Goal: Information Seeking & Learning: Learn about a topic

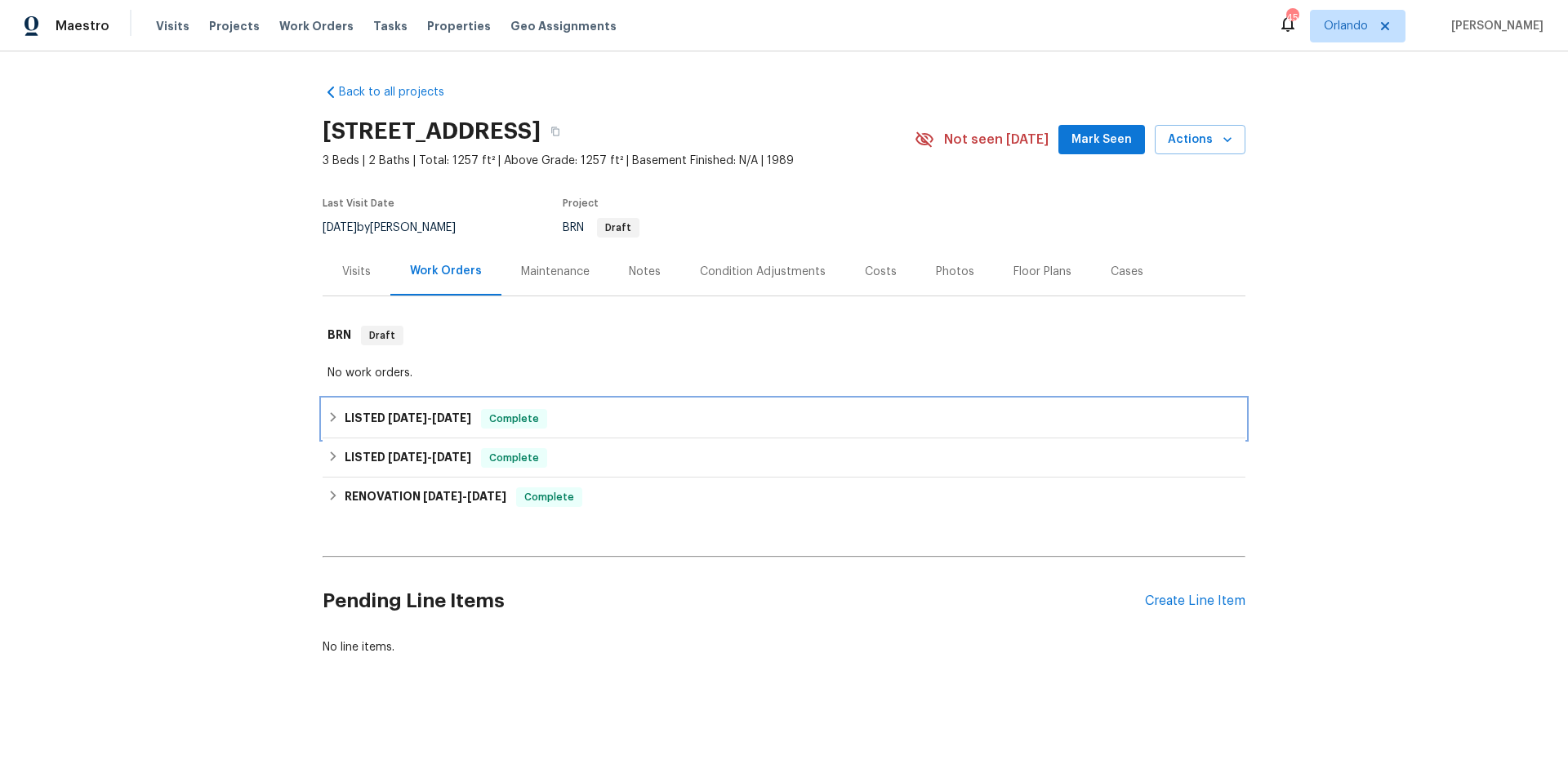
click at [636, 422] on div "LISTED [DATE] - [DATE] Complete" at bounding box center [784, 418] width 913 height 20
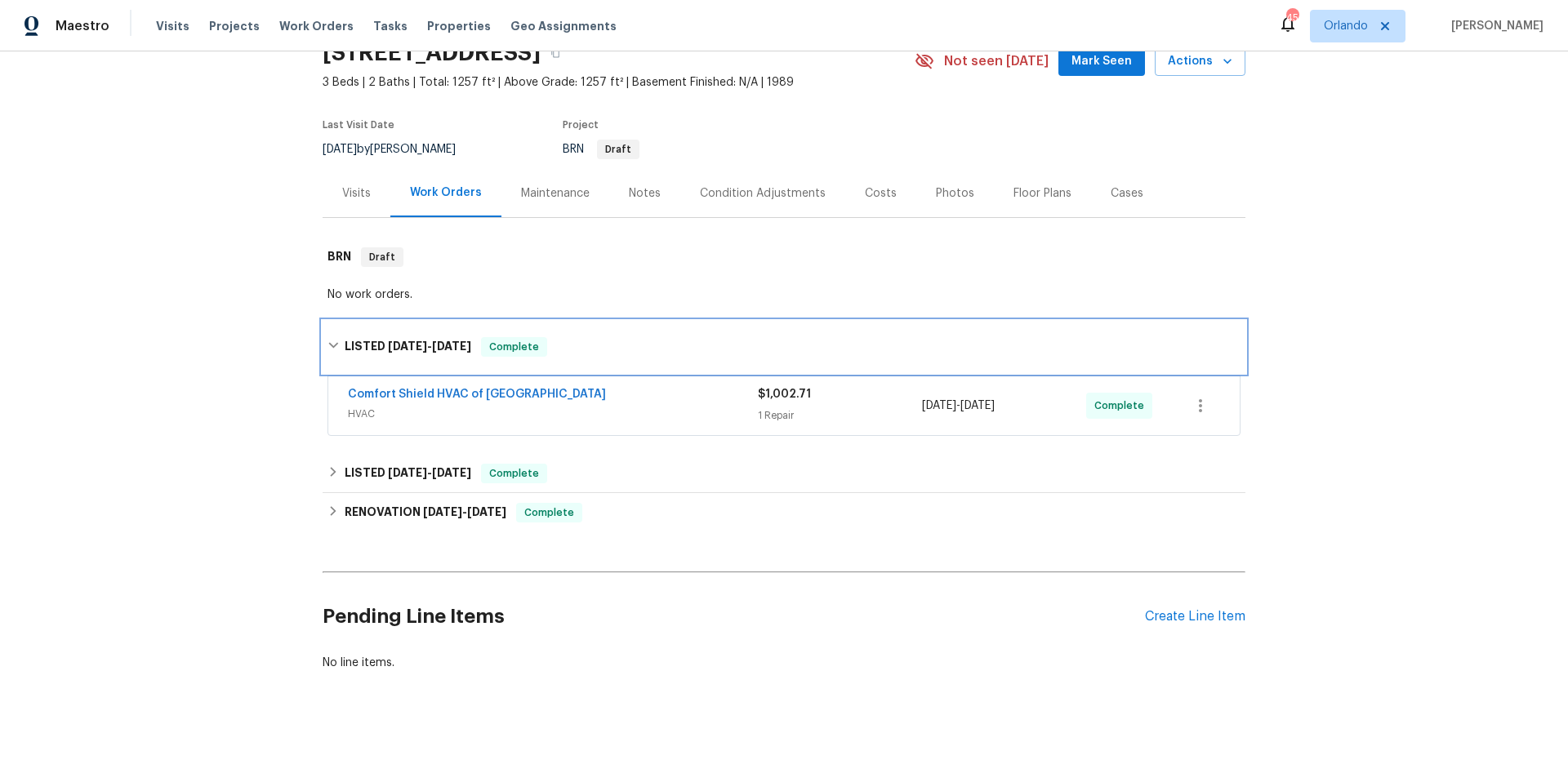
scroll to position [91, 0]
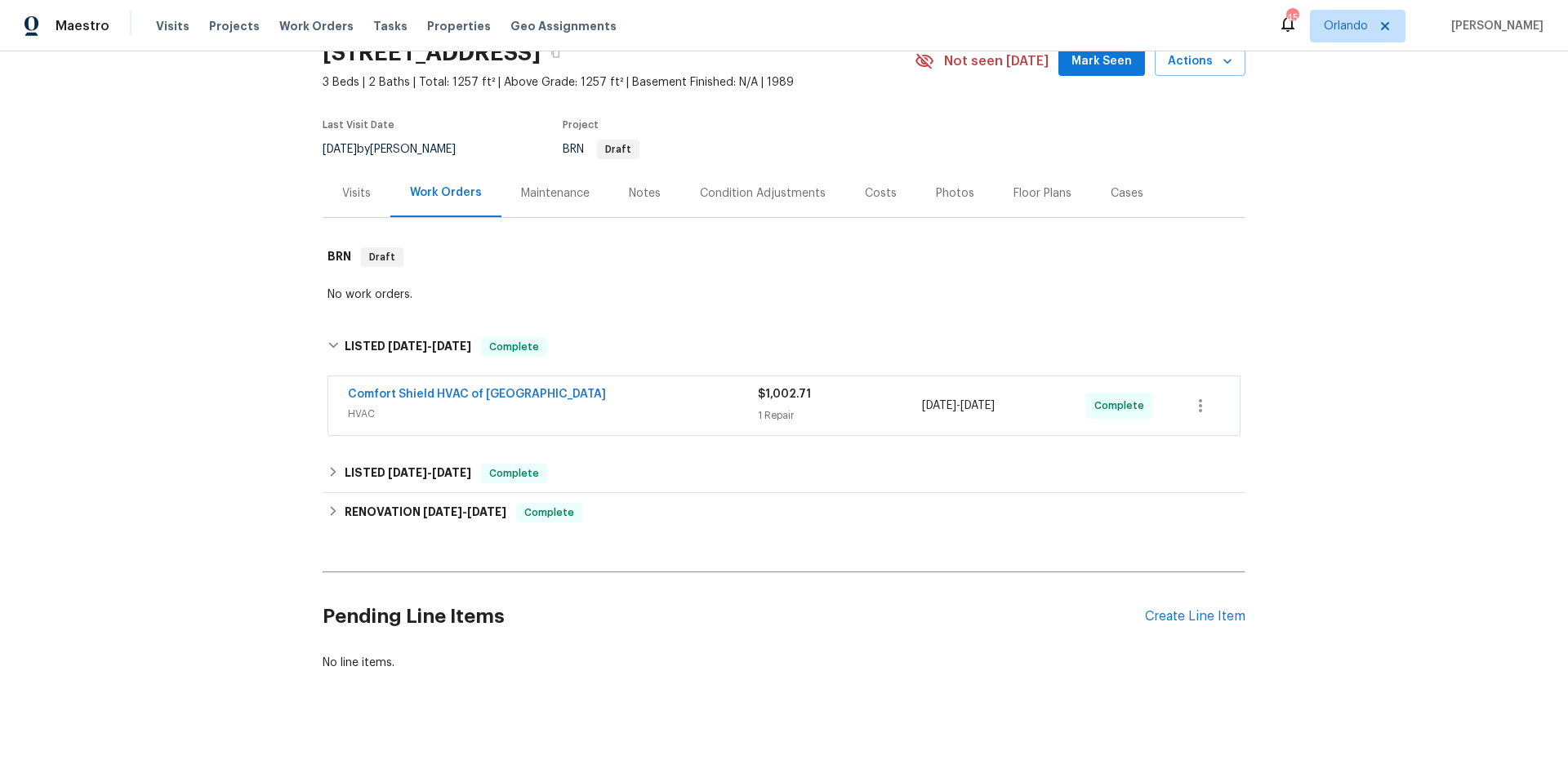
click at [648, 406] on span "HVAC" at bounding box center [553, 413] width 410 height 16
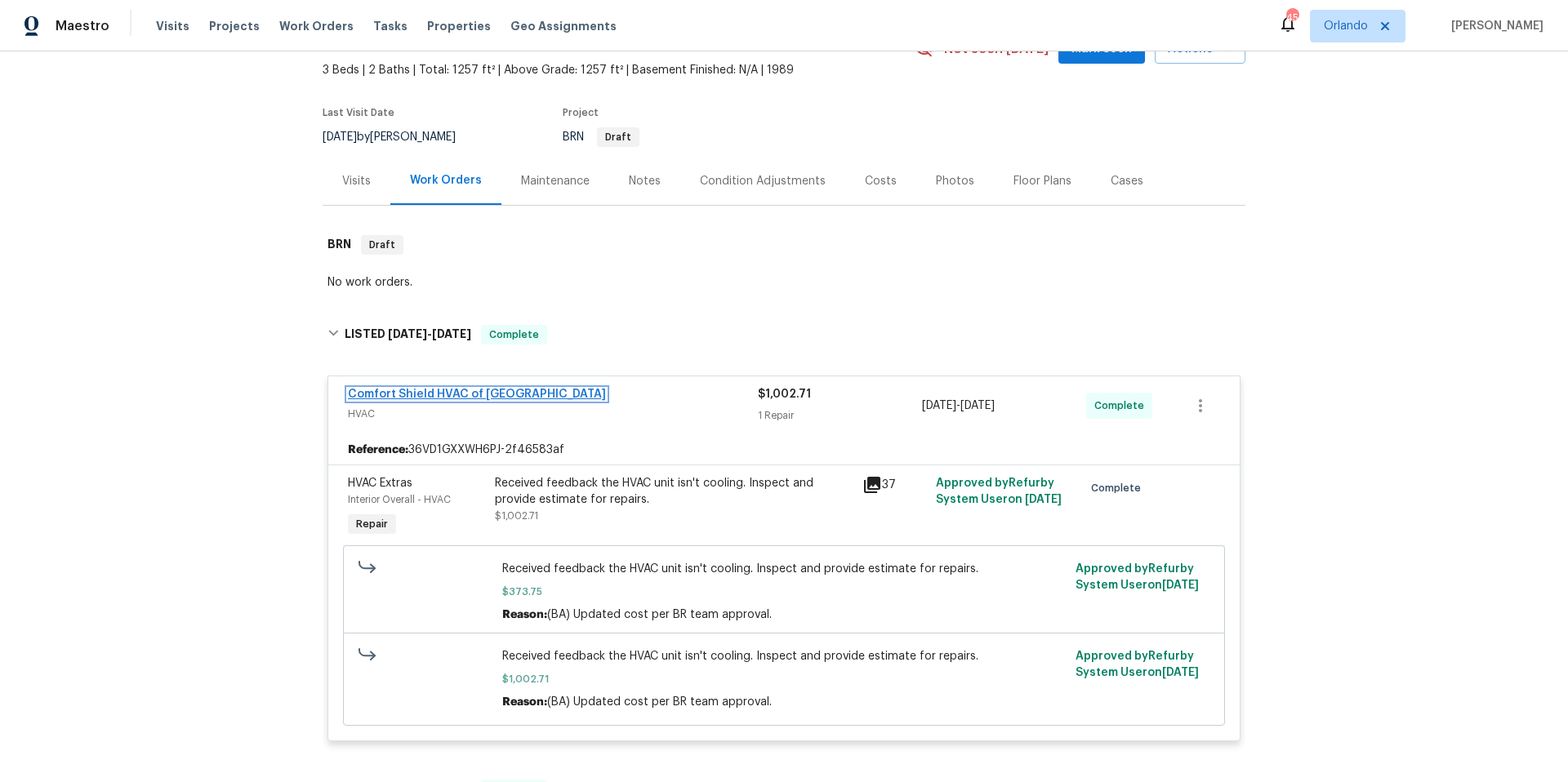
click at [463, 395] on link "Comfort Shield HVAC of [GEOGRAPHIC_DATA]" at bounding box center [477, 394] width 258 height 11
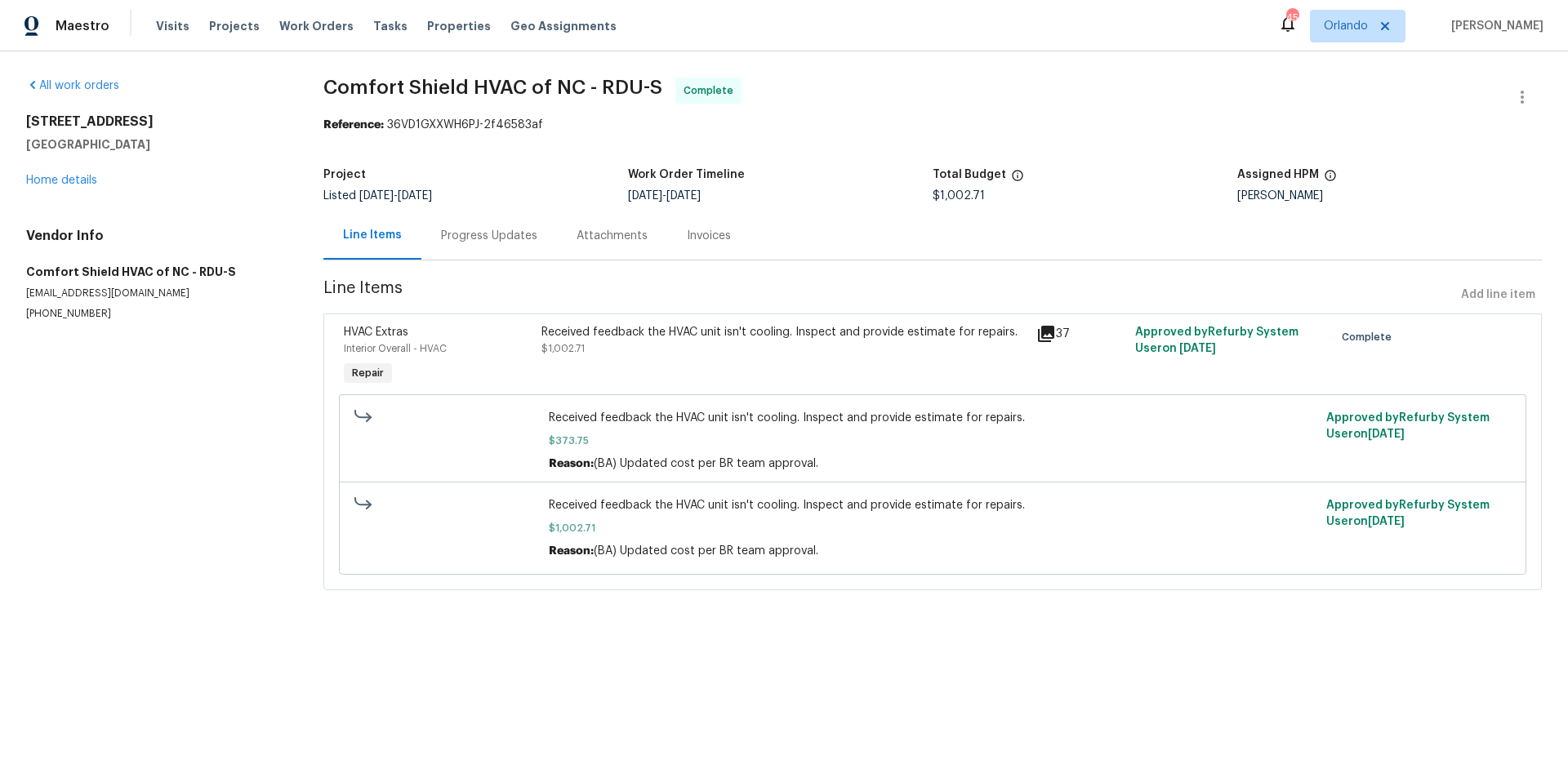
click at [505, 243] on div "Progress Updates" at bounding box center [488, 235] width 97 height 16
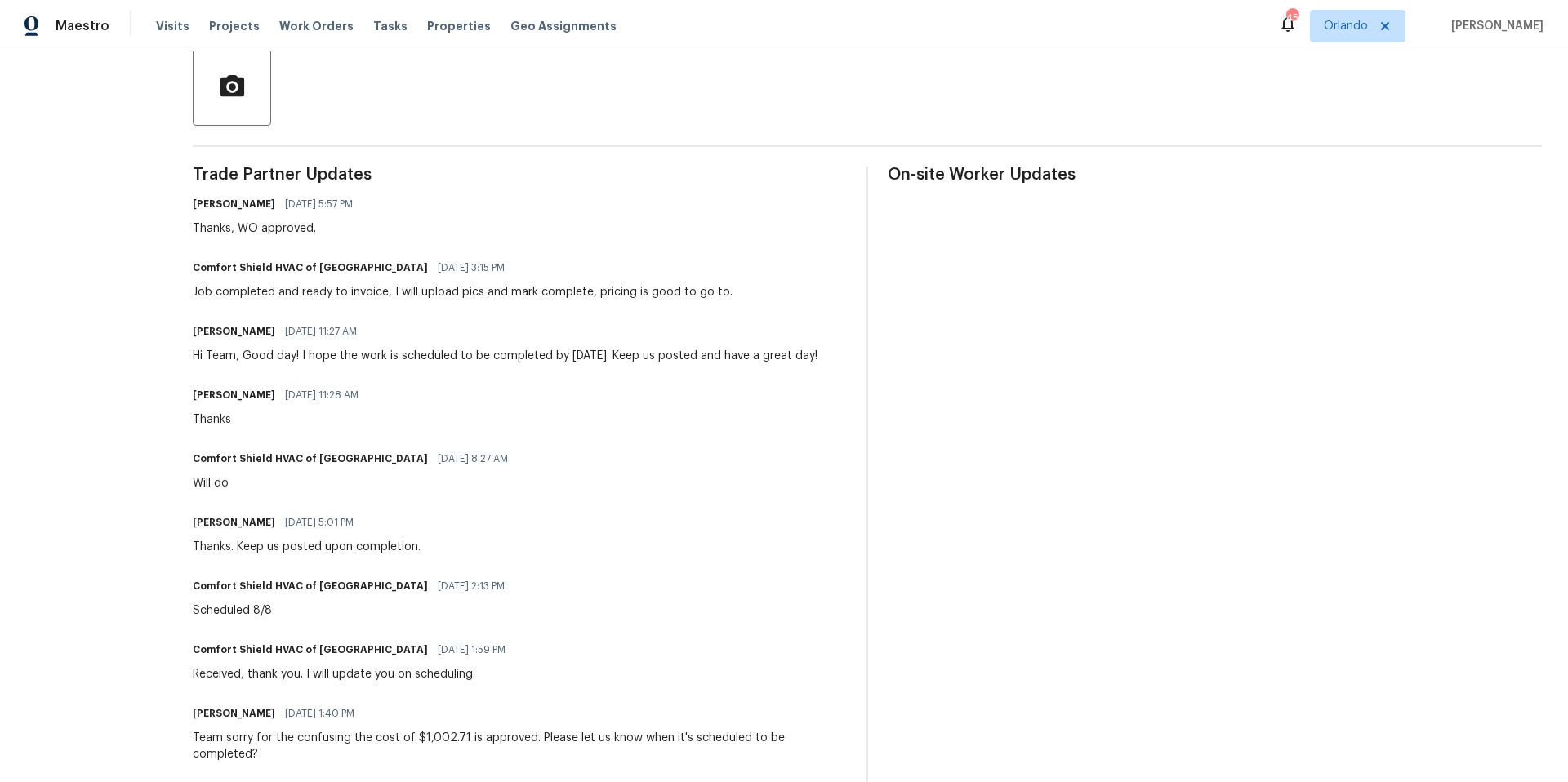
scroll to position [37, 0]
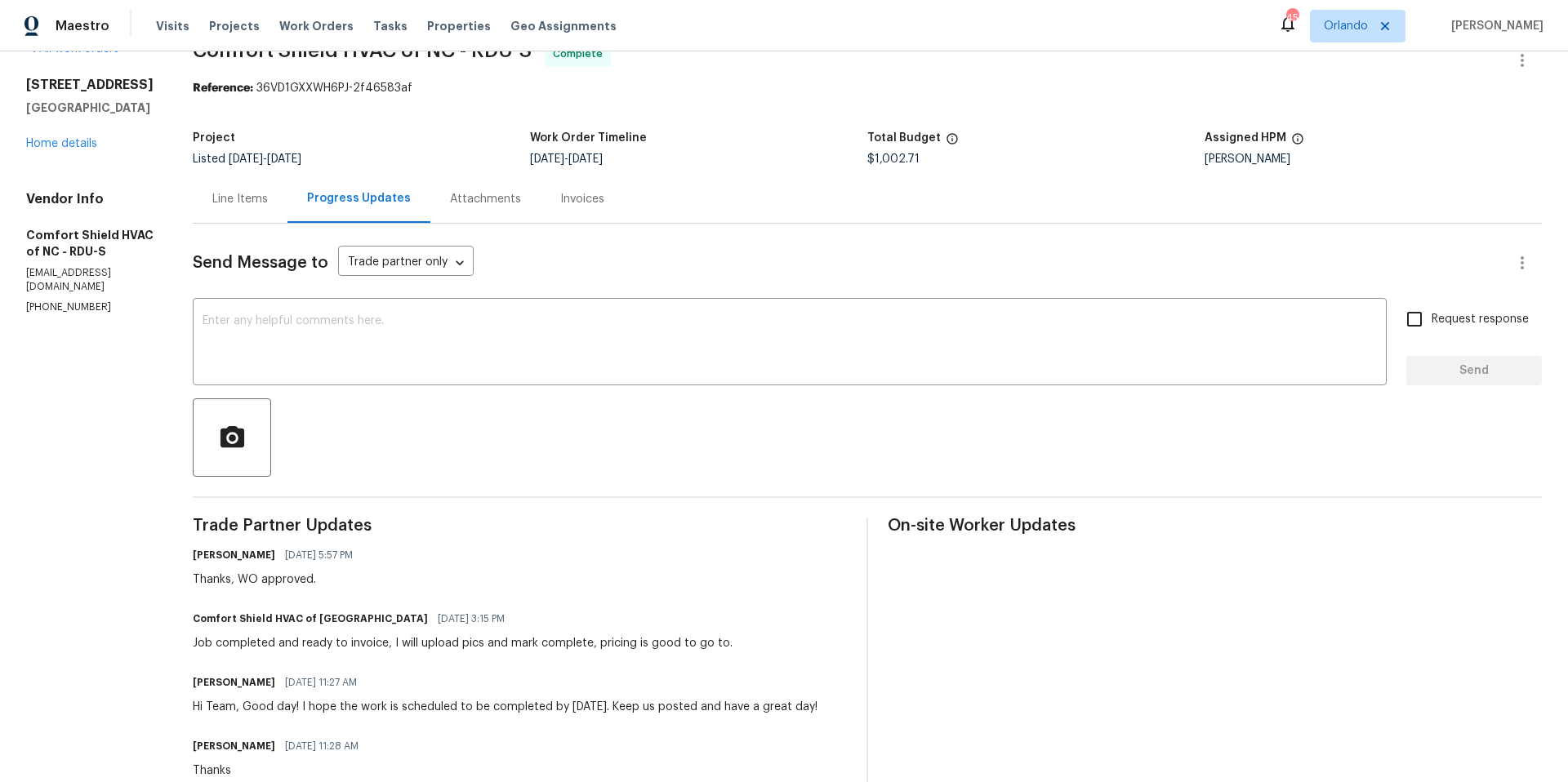
click at [268, 202] on div "Line Items" at bounding box center [240, 198] width 56 height 16
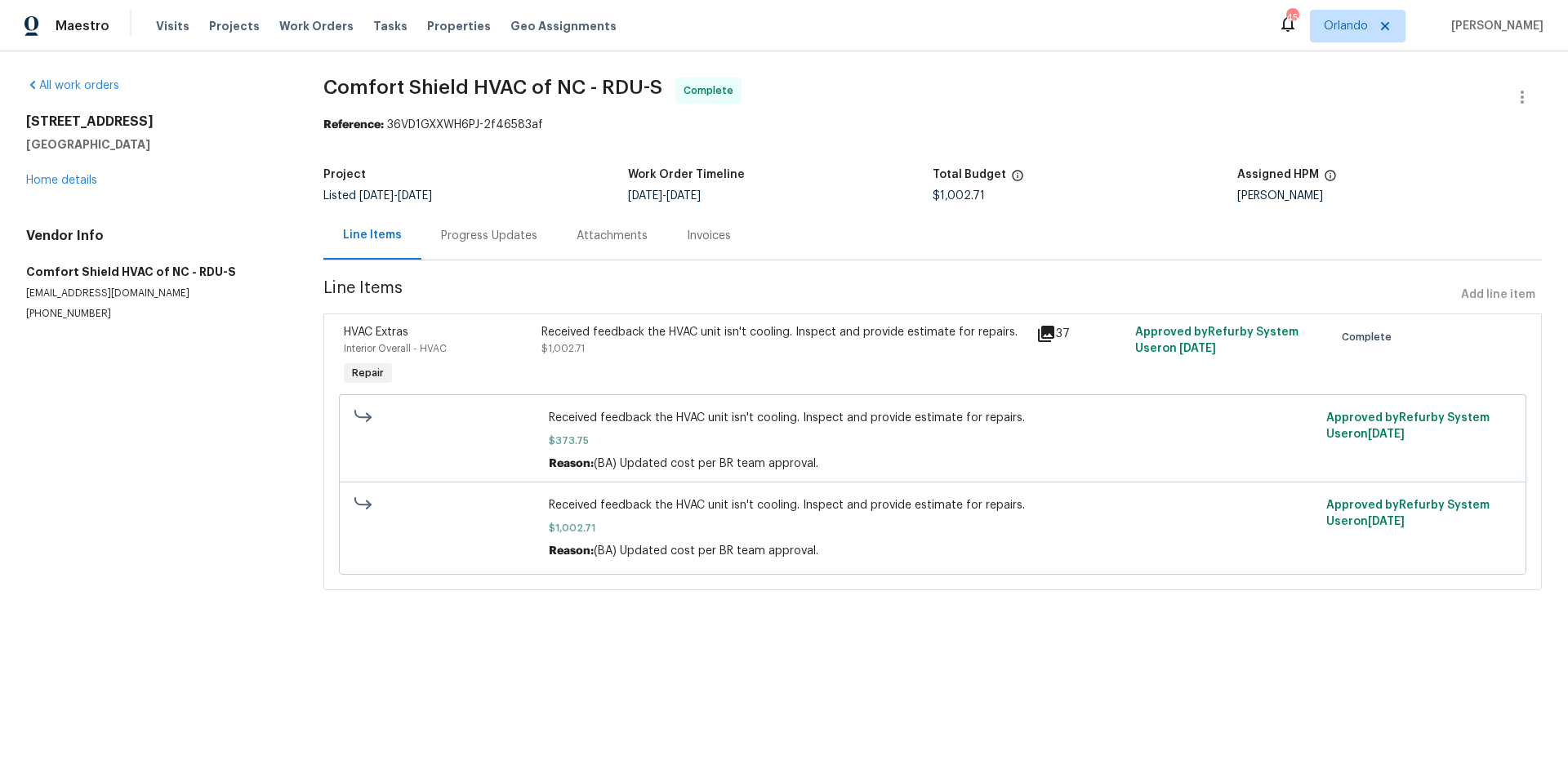
click at [1038, 335] on icon at bounding box center [1045, 334] width 16 height 16
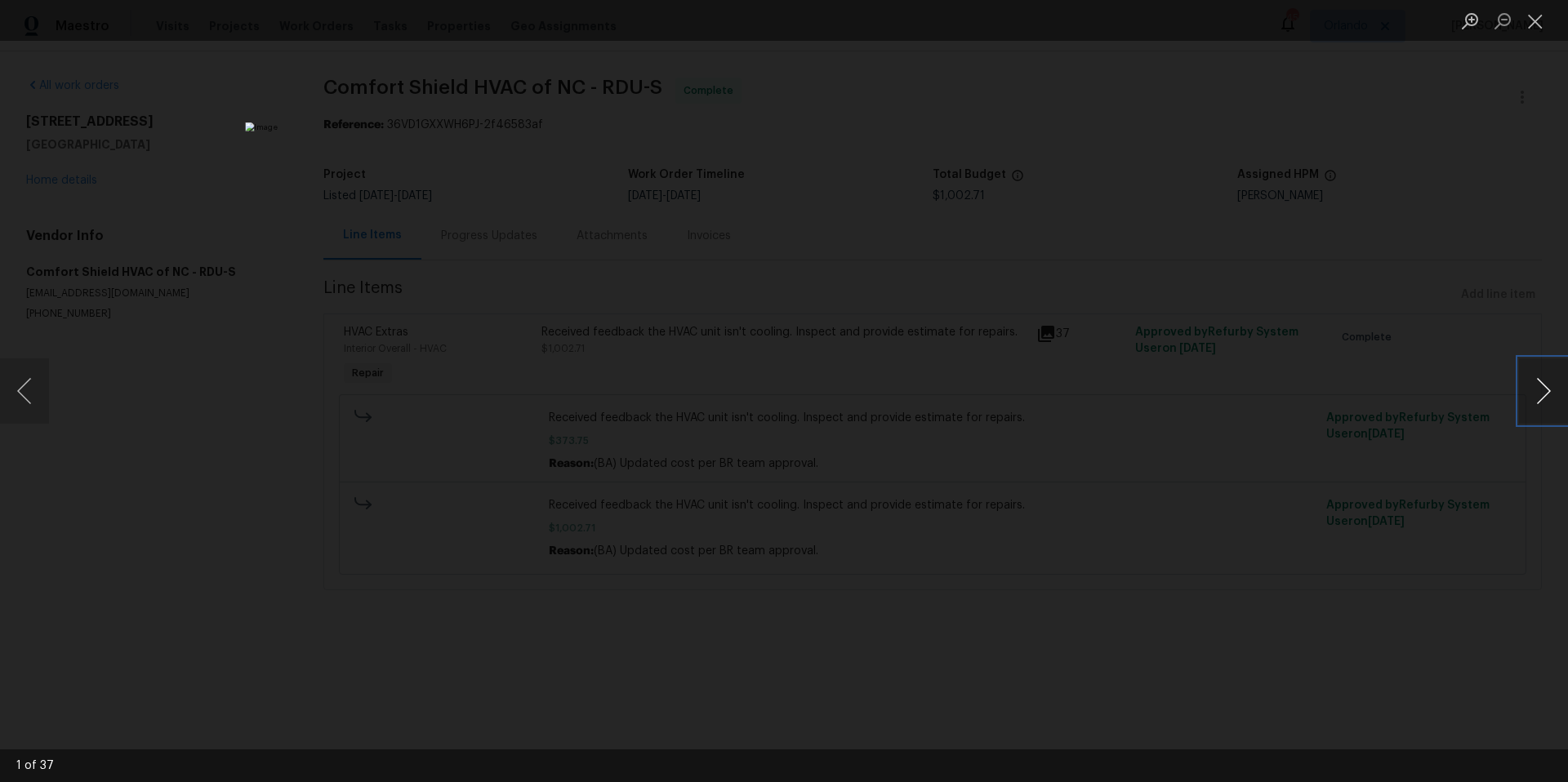
click at [1545, 396] on button "Next image" at bounding box center [1542, 391] width 49 height 65
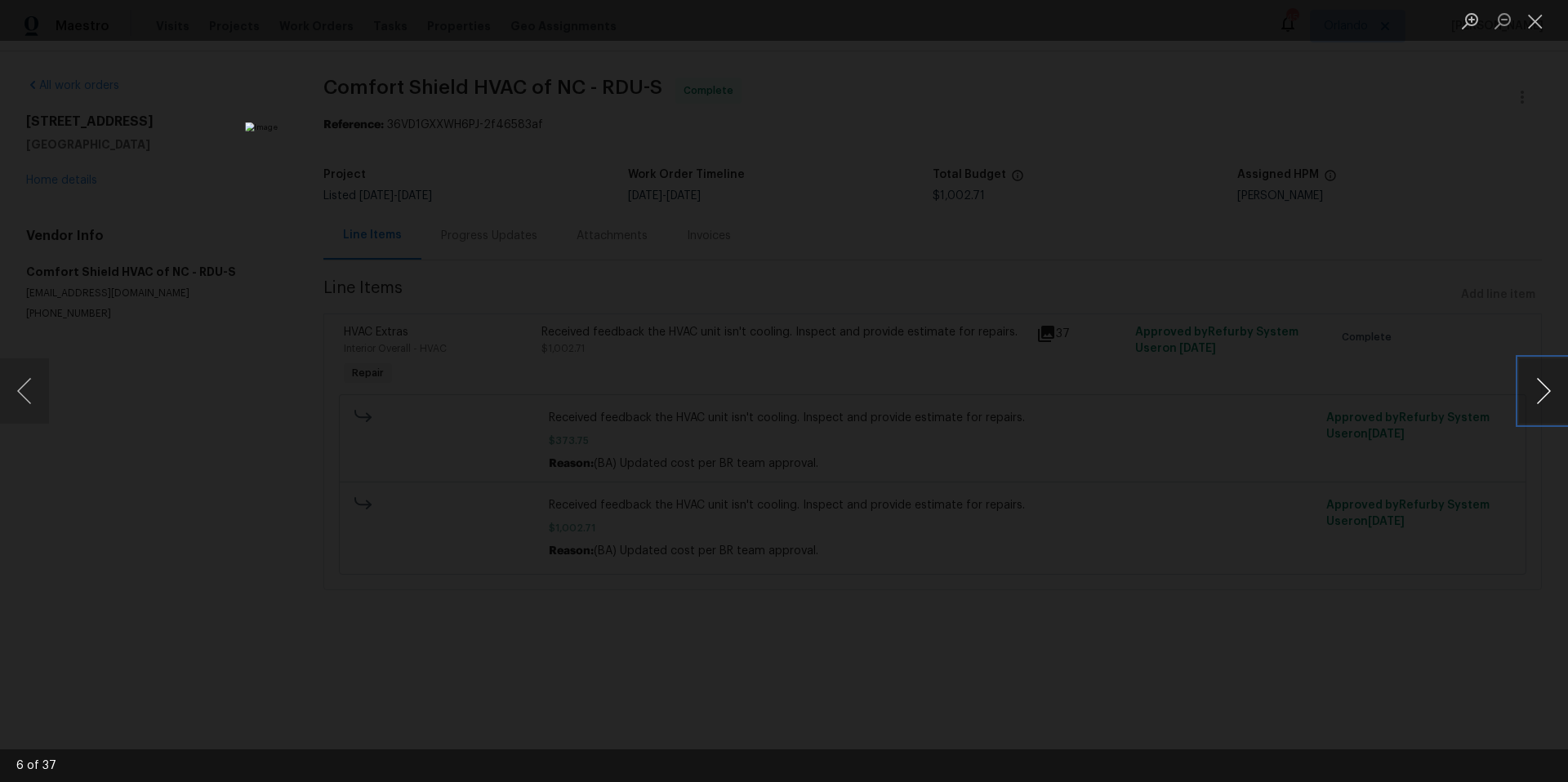
click at [1545, 396] on button "Next image" at bounding box center [1542, 391] width 49 height 65
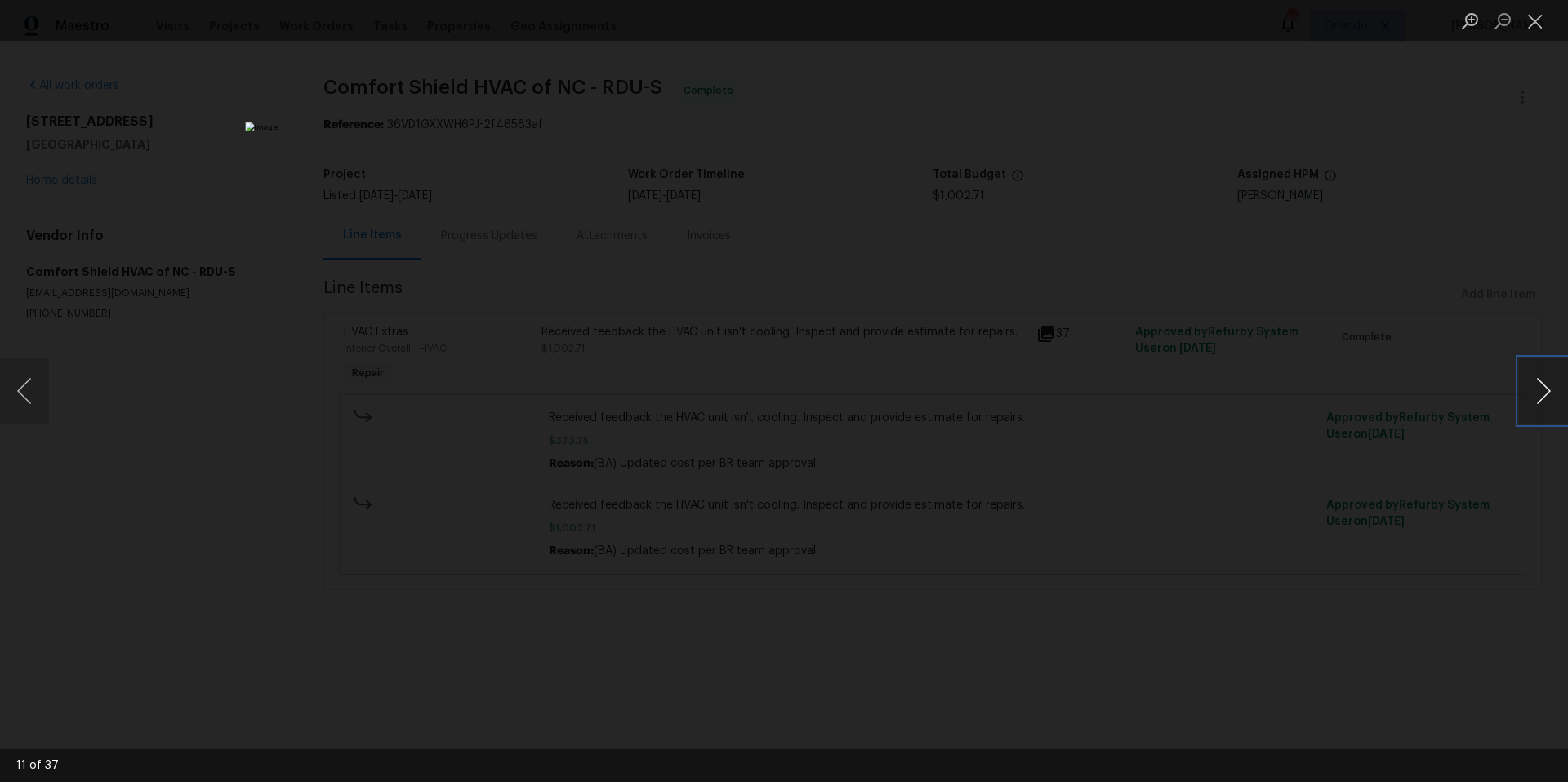
click at [1545, 396] on button "Next image" at bounding box center [1542, 391] width 49 height 65
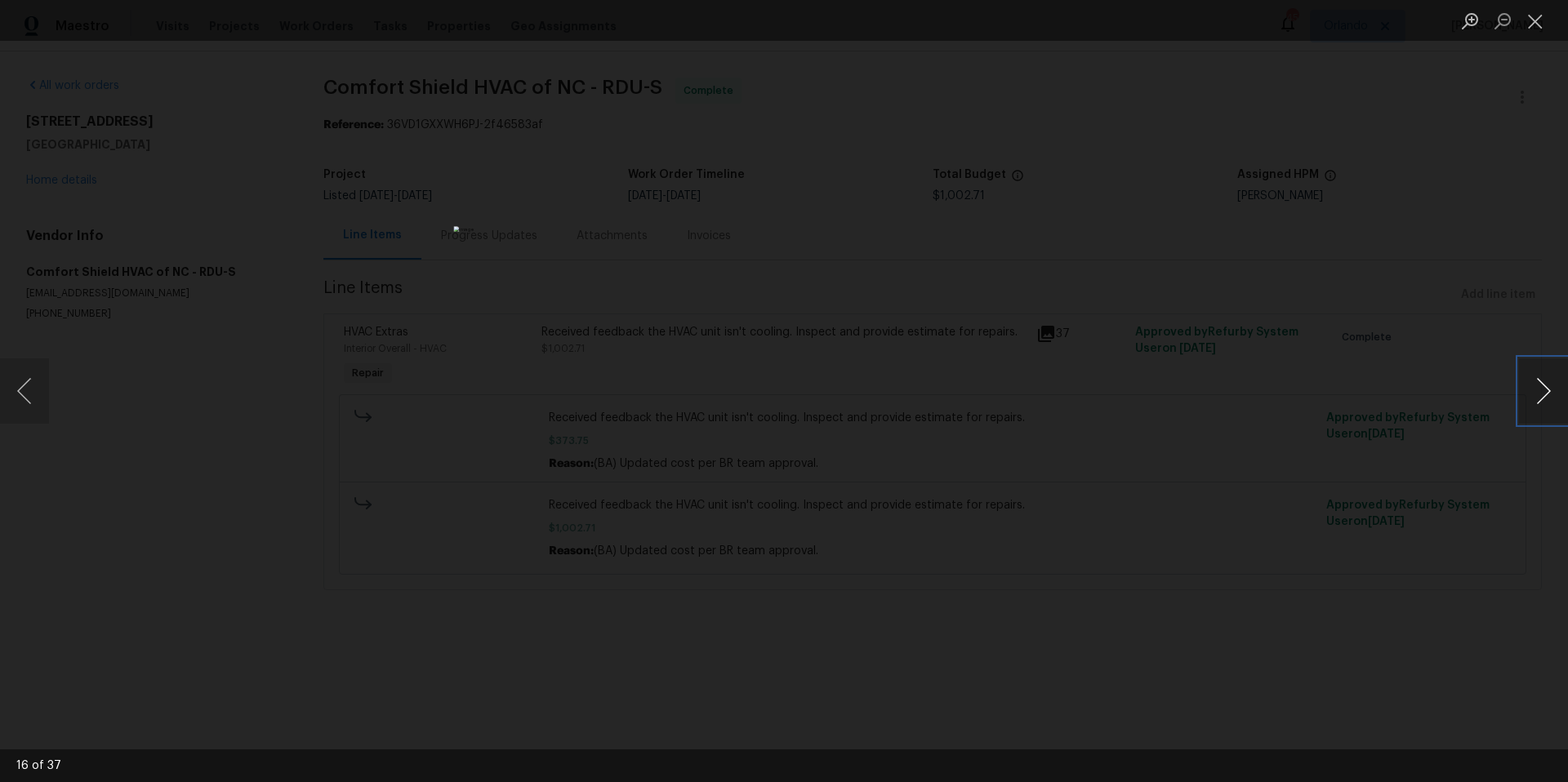
click at [1545, 396] on button "Next image" at bounding box center [1542, 391] width 49 height 65
click at [1530, 21] on button "Close lightbox" at bounding box center [1535, 21] width 33 height 28
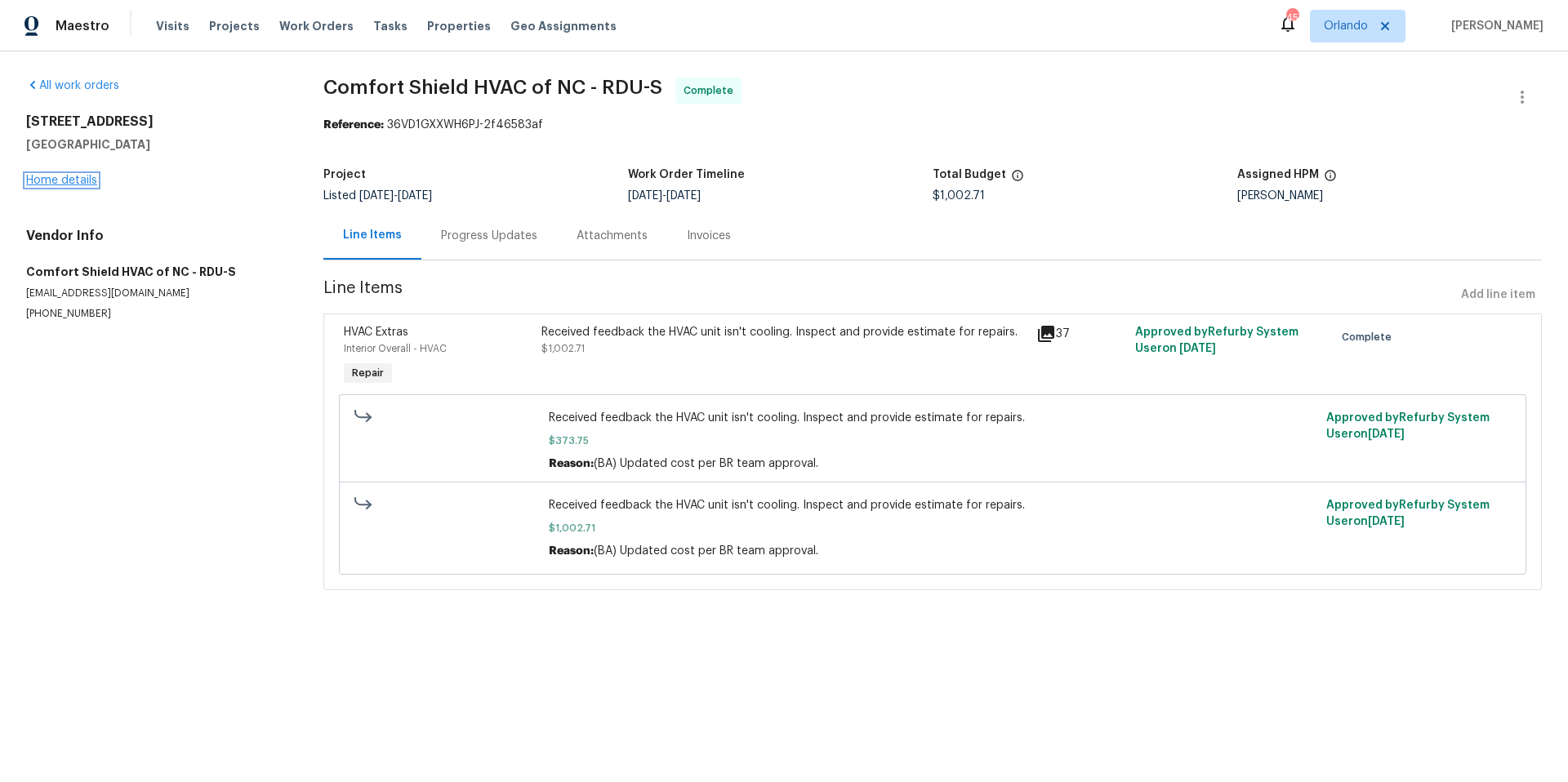
click at [80, 177] on link "Home details" at bounding box center [62, 180] width 71 height 11
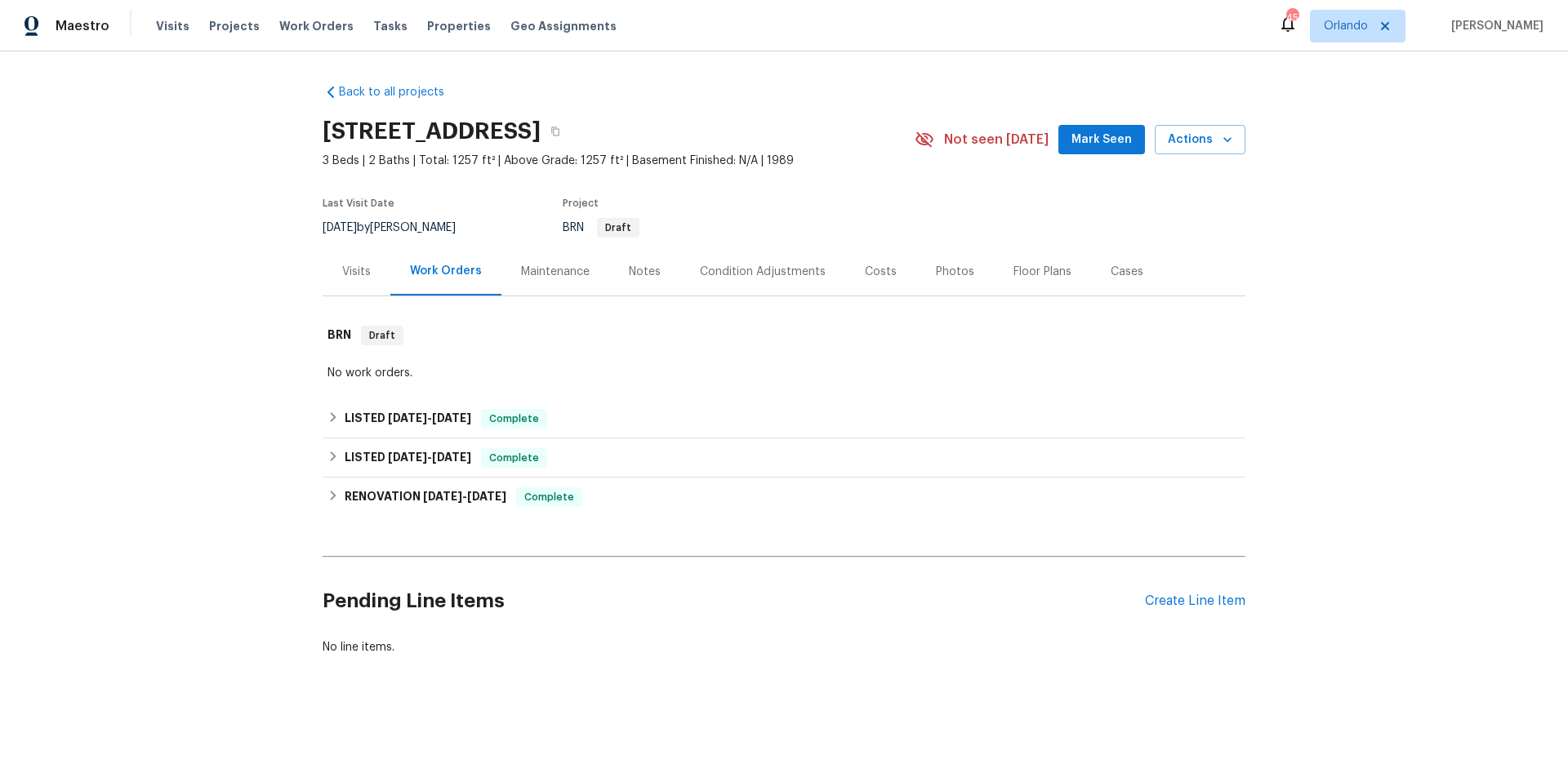
click at [1022, 270] on div "Floor Plans" at bounding box center [1042, 271] width 58 height 16
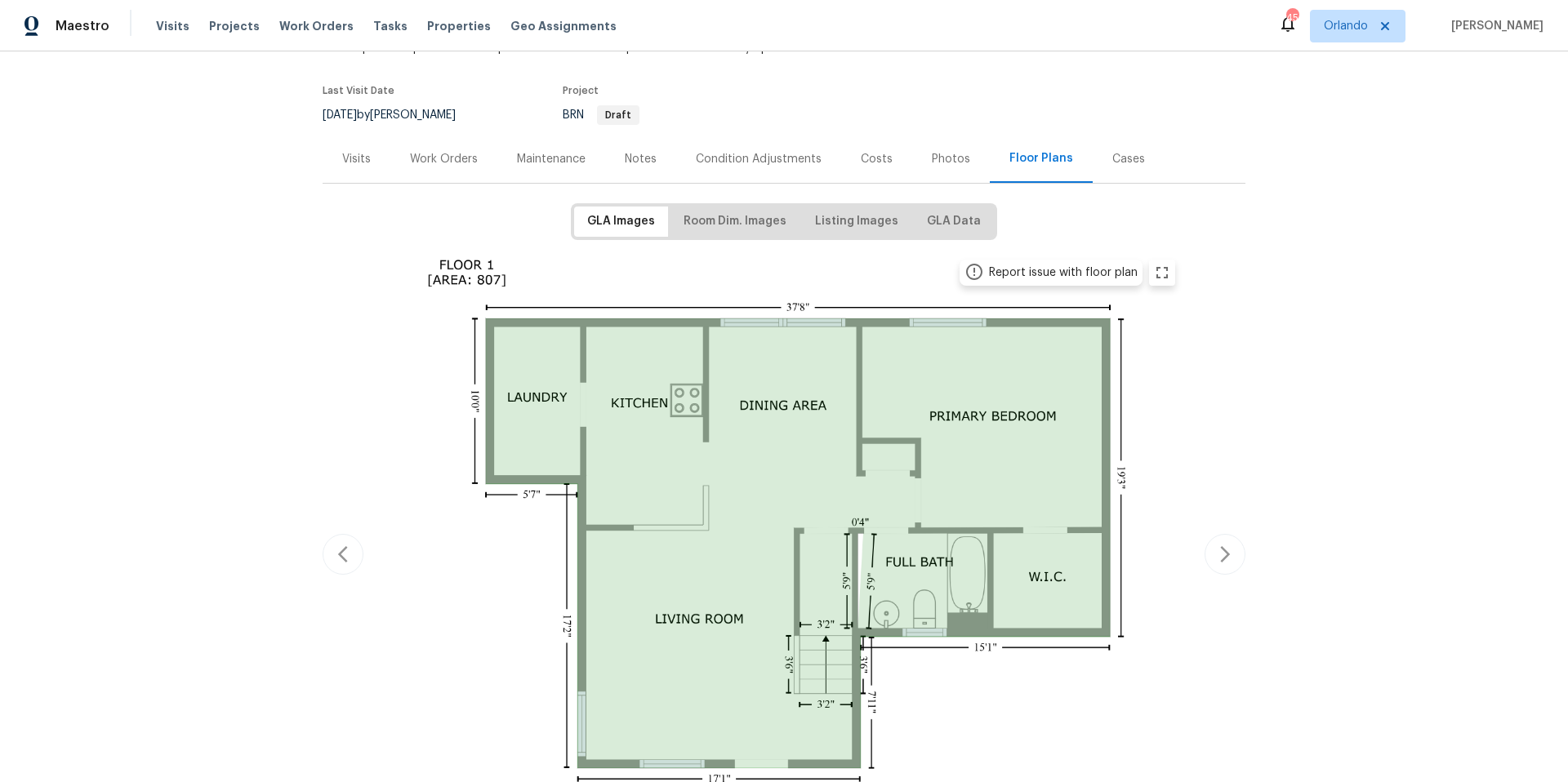
scroll to position [295, 0]
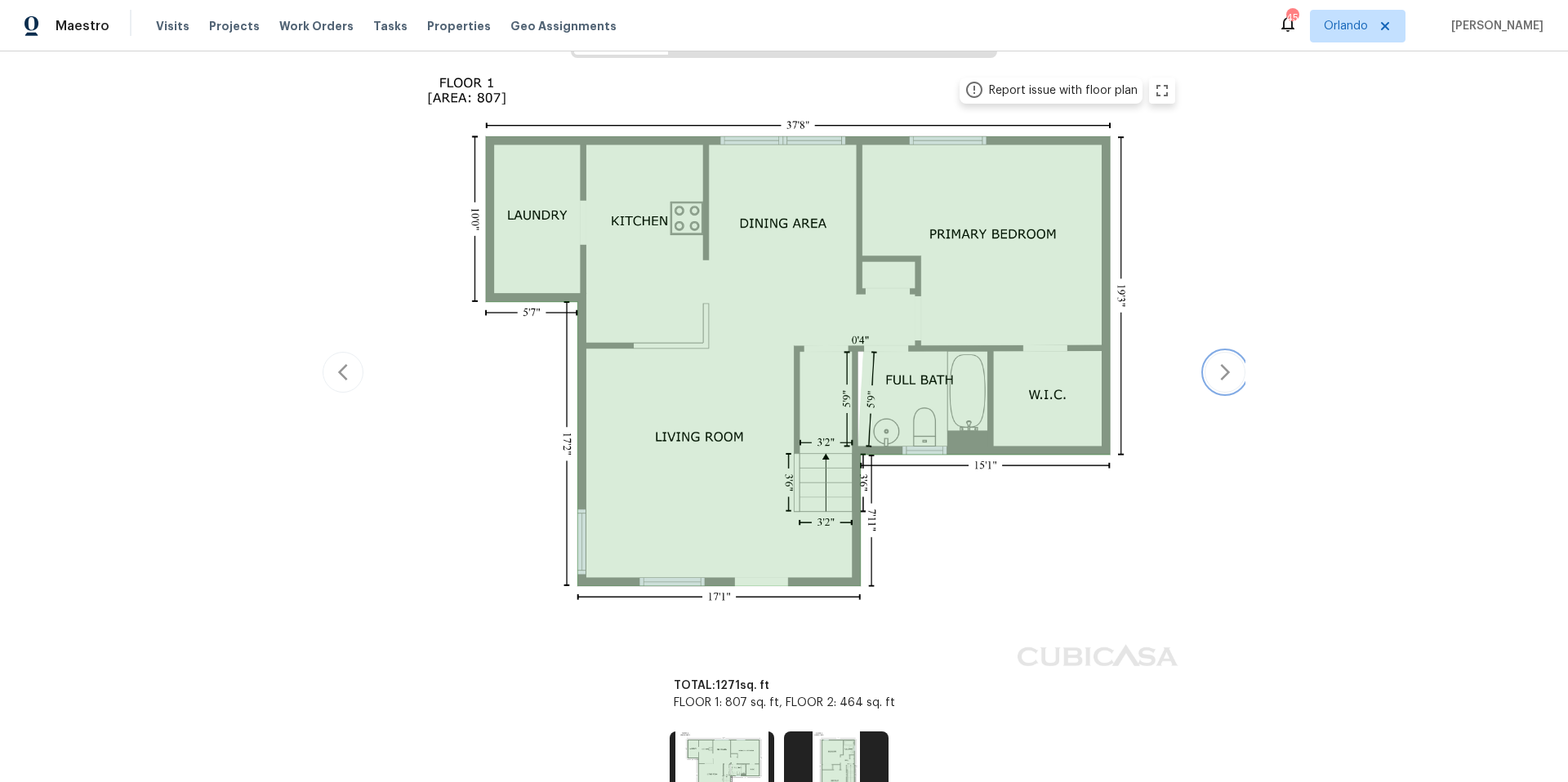
click at [1215, 367] on icon "button" at bounding box center [1224, 372] width 20 height 20
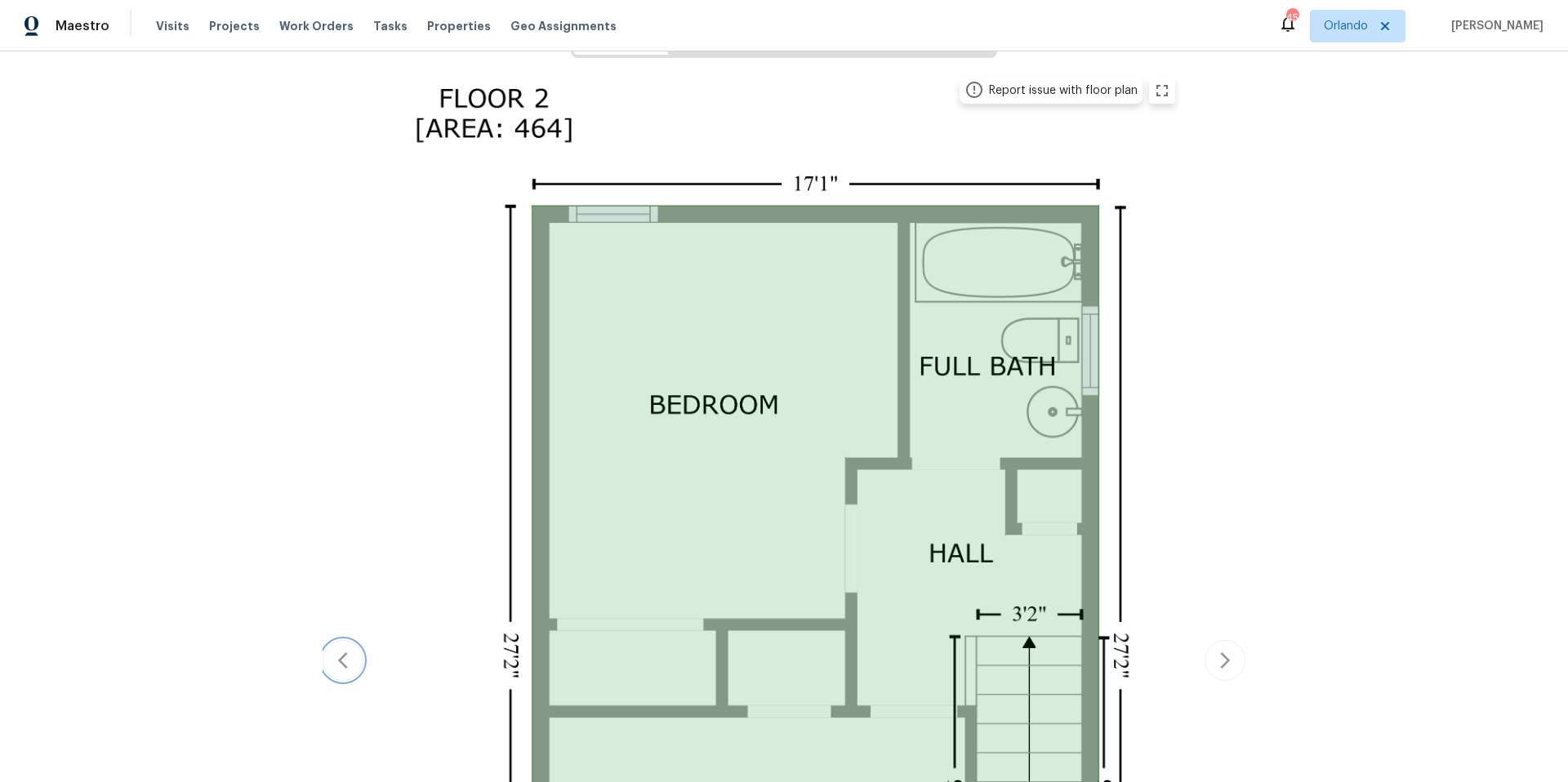
click at [340, 664] on icon "button" at bounding box center [342, 661] width 20 height 20
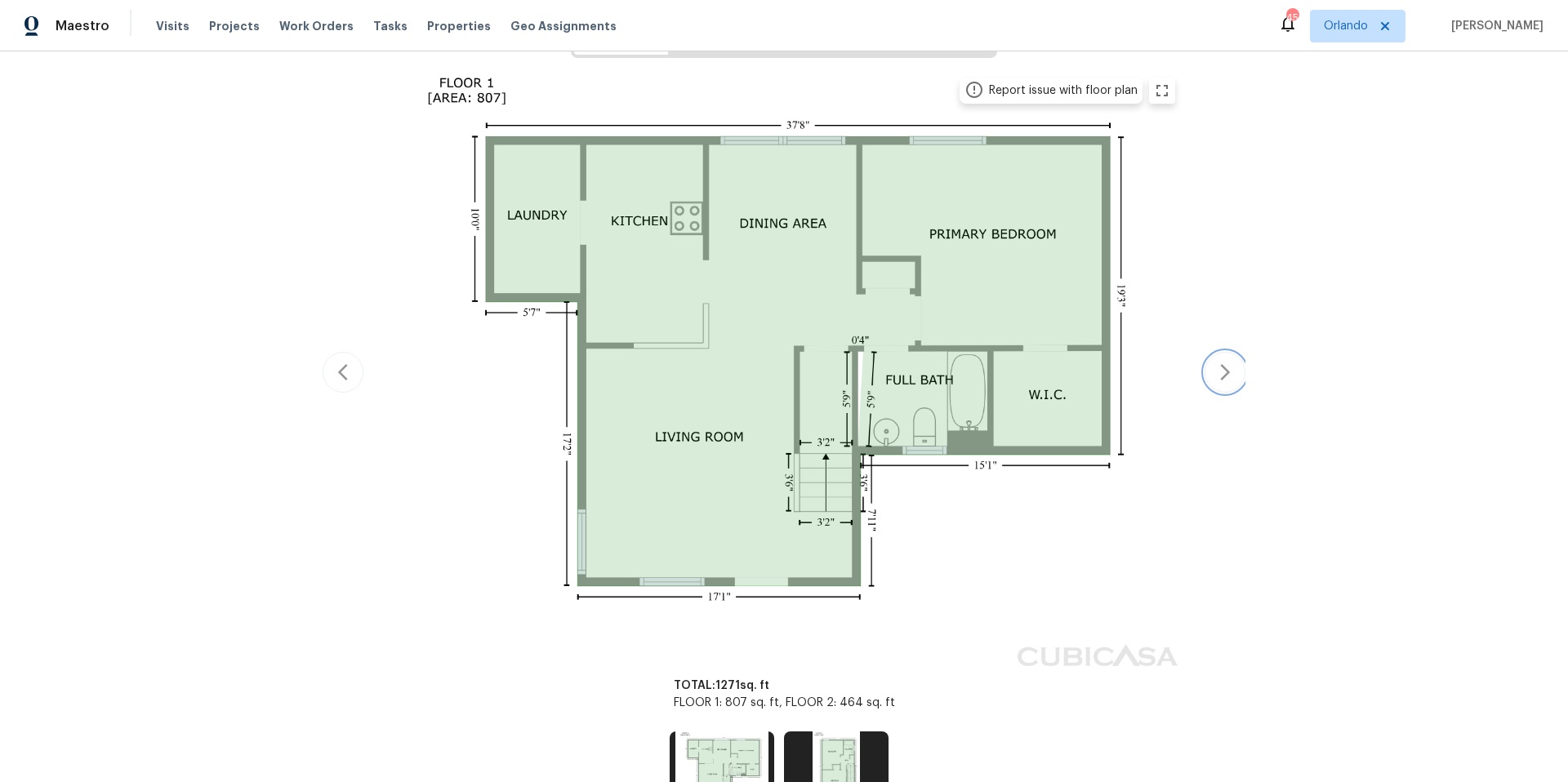
click at [1220, 370] on icon "button" at bounding box center [1224, 372] width 9 height 16
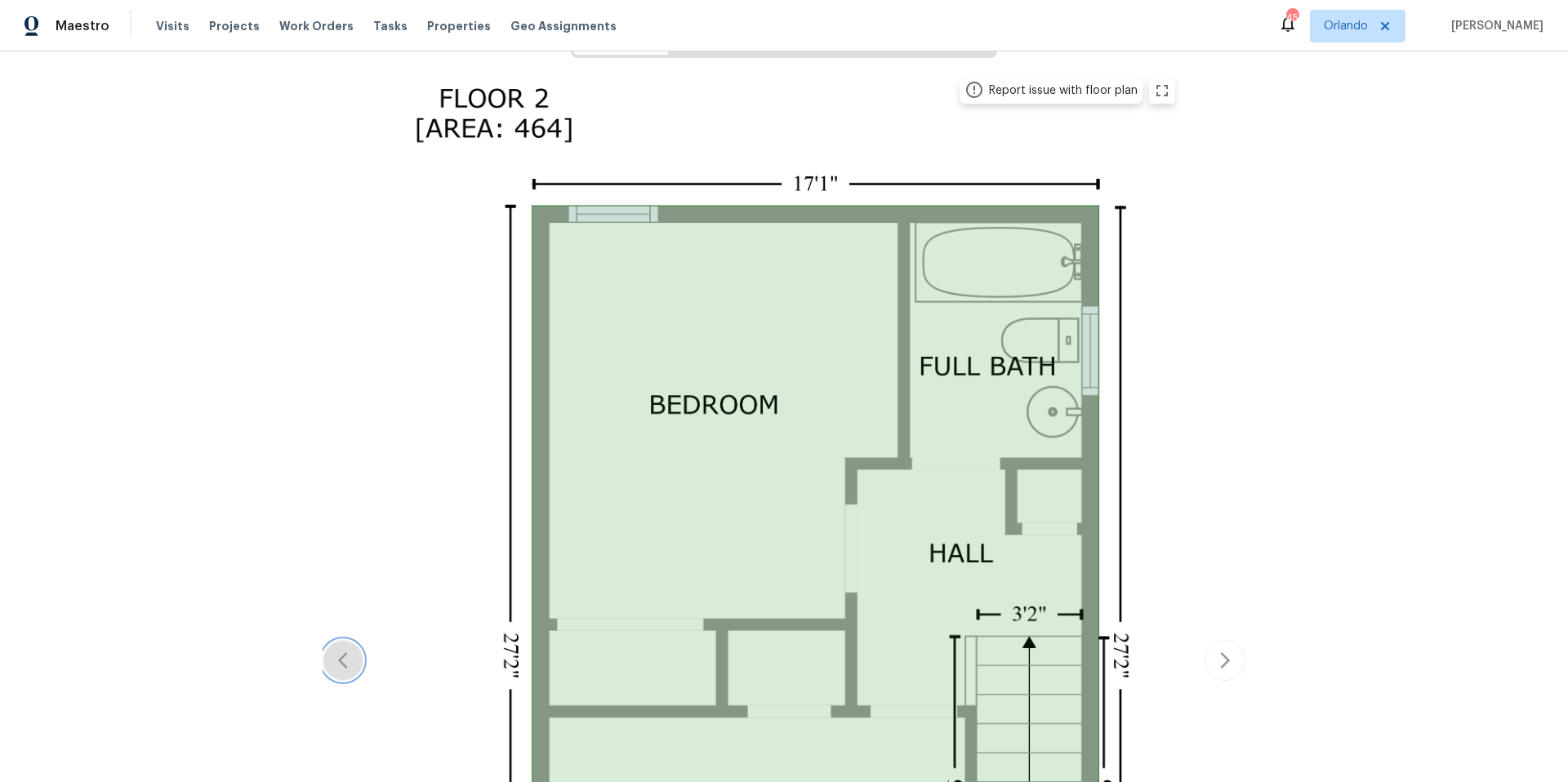
click at [337, 668] on icon "button" at bounding box center [342, 661] width 20 height 20
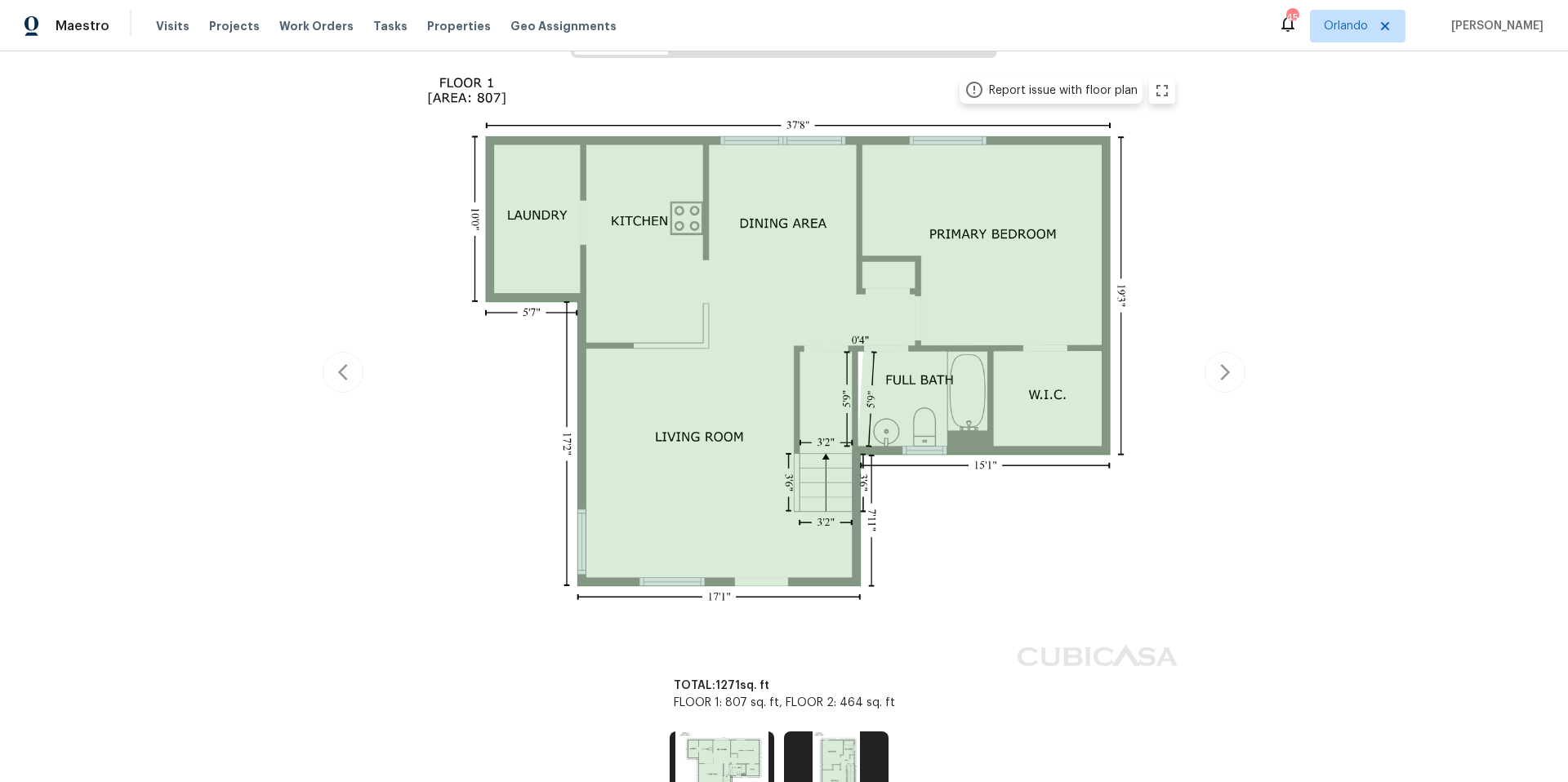
click at [367, 235] on div "Report issue with floor plan Report issue with floor plan" at bounding box center [784, 372] width 923 height 610
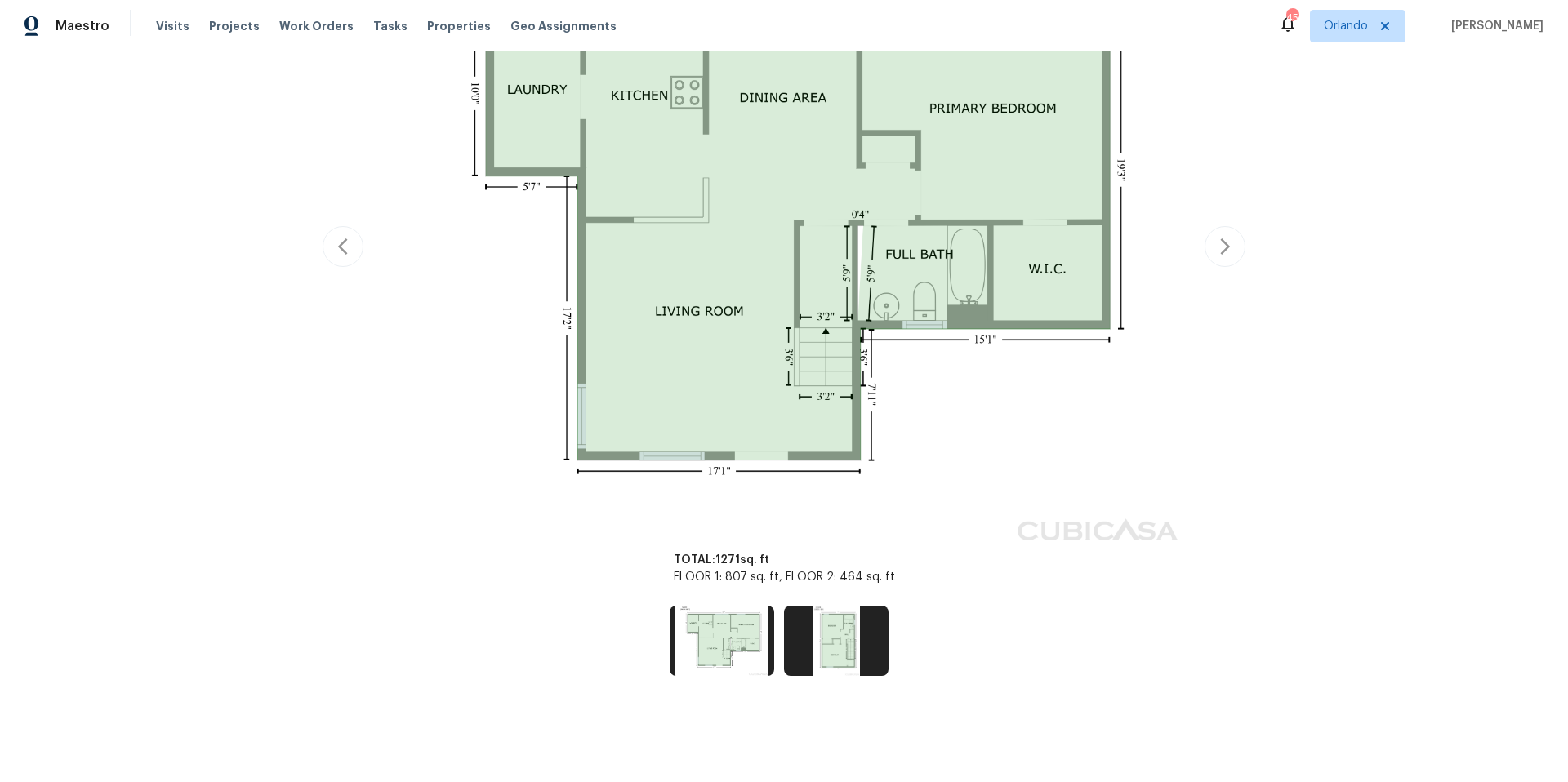
scroll to position [0, 0]
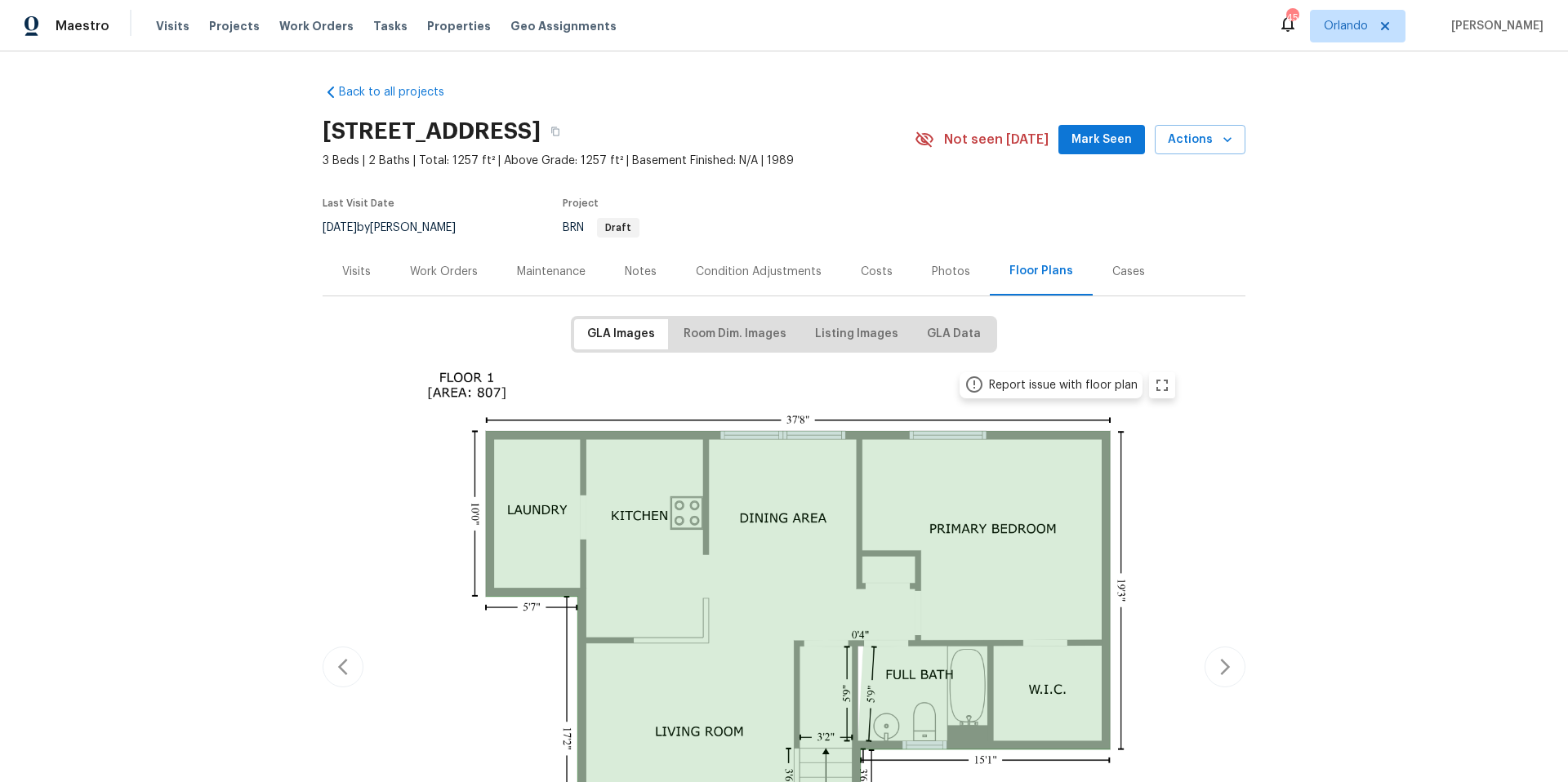
click at [444, 275] on div "Work Orders" at bounding box center [443, 271] width 68 height 16
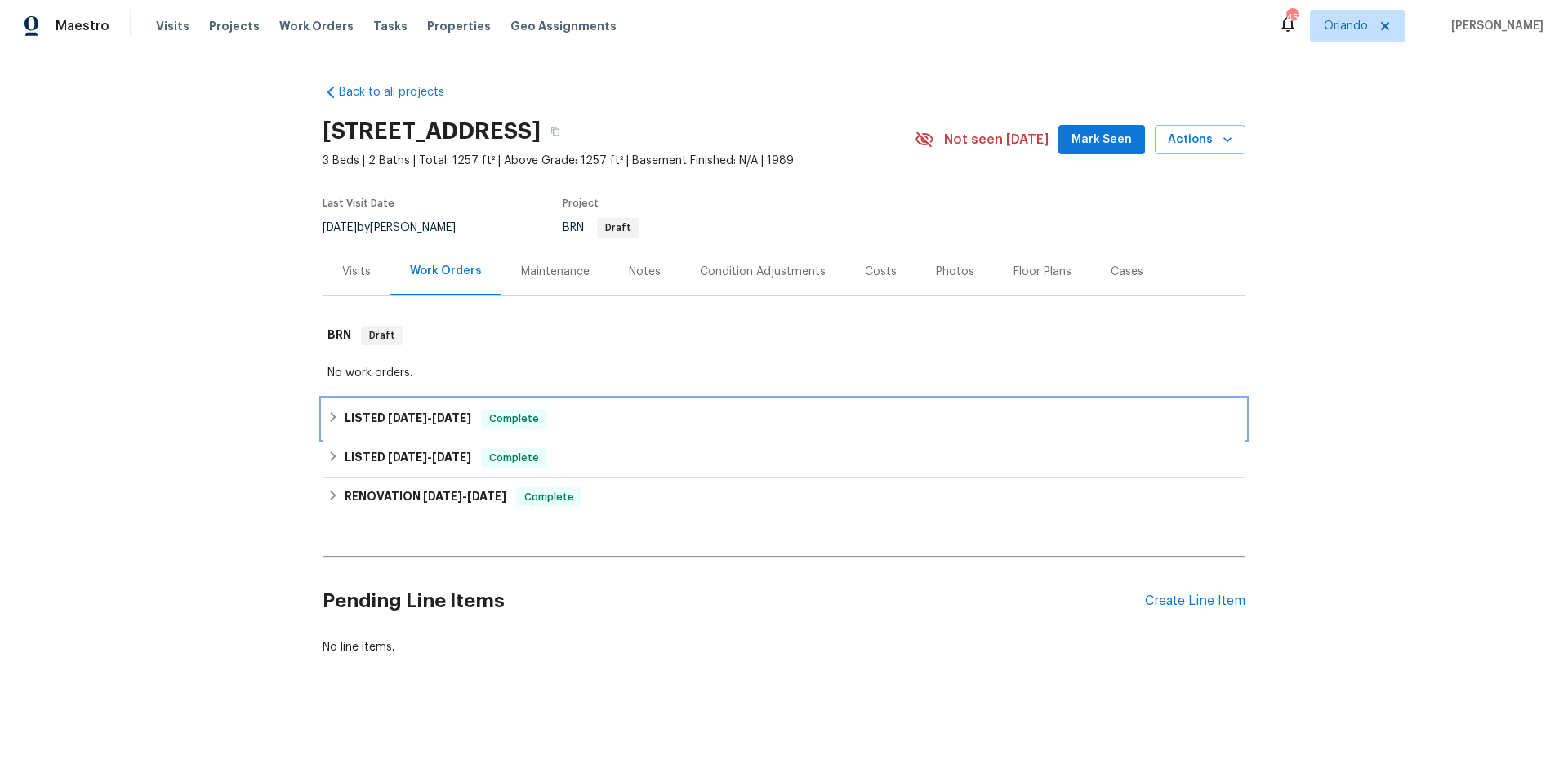
click at [584, 423] on div "LISTED [DATE] - [DATE] Complete" at bounding box center [784, 418] width 913 height 20
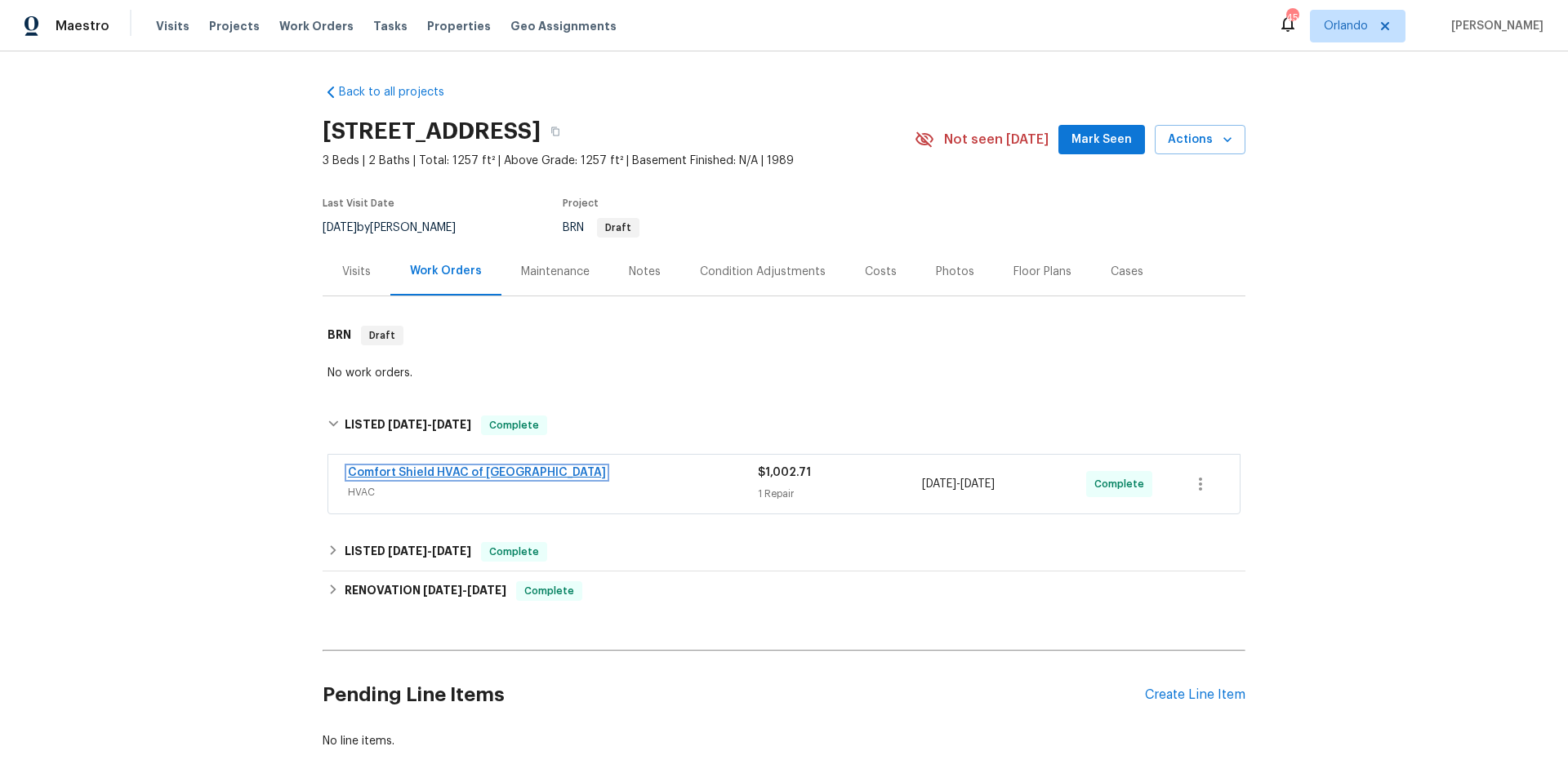
click at [457, 473] on link "Comfort Shield HVAC of [GEOGRAPHIC_DATA]" at bounding box center [477, 472] width 258 height 11
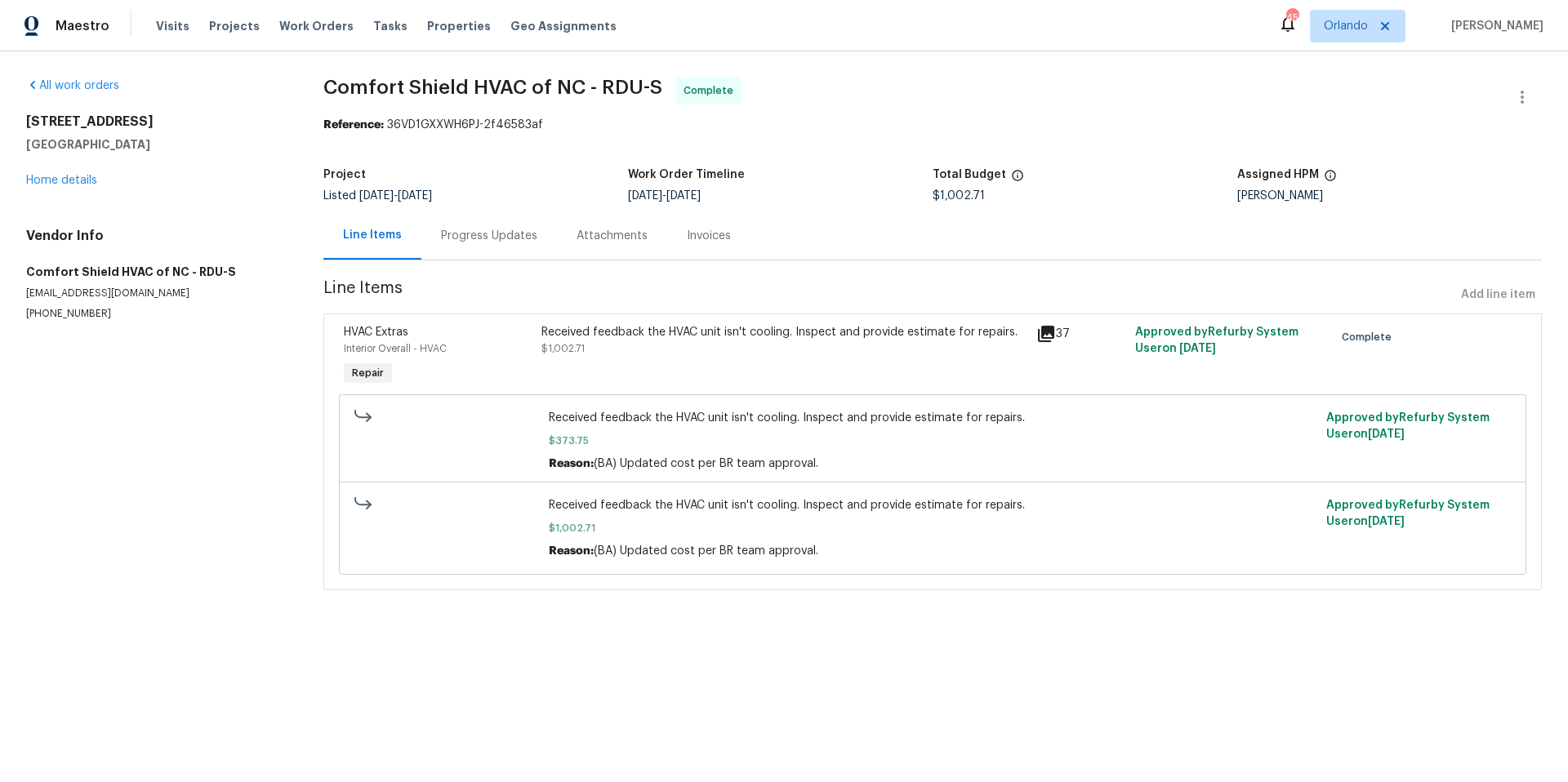
click at [509, 242] on div "Progress Updates" at bounding box center [488, 235] width 97 height 16
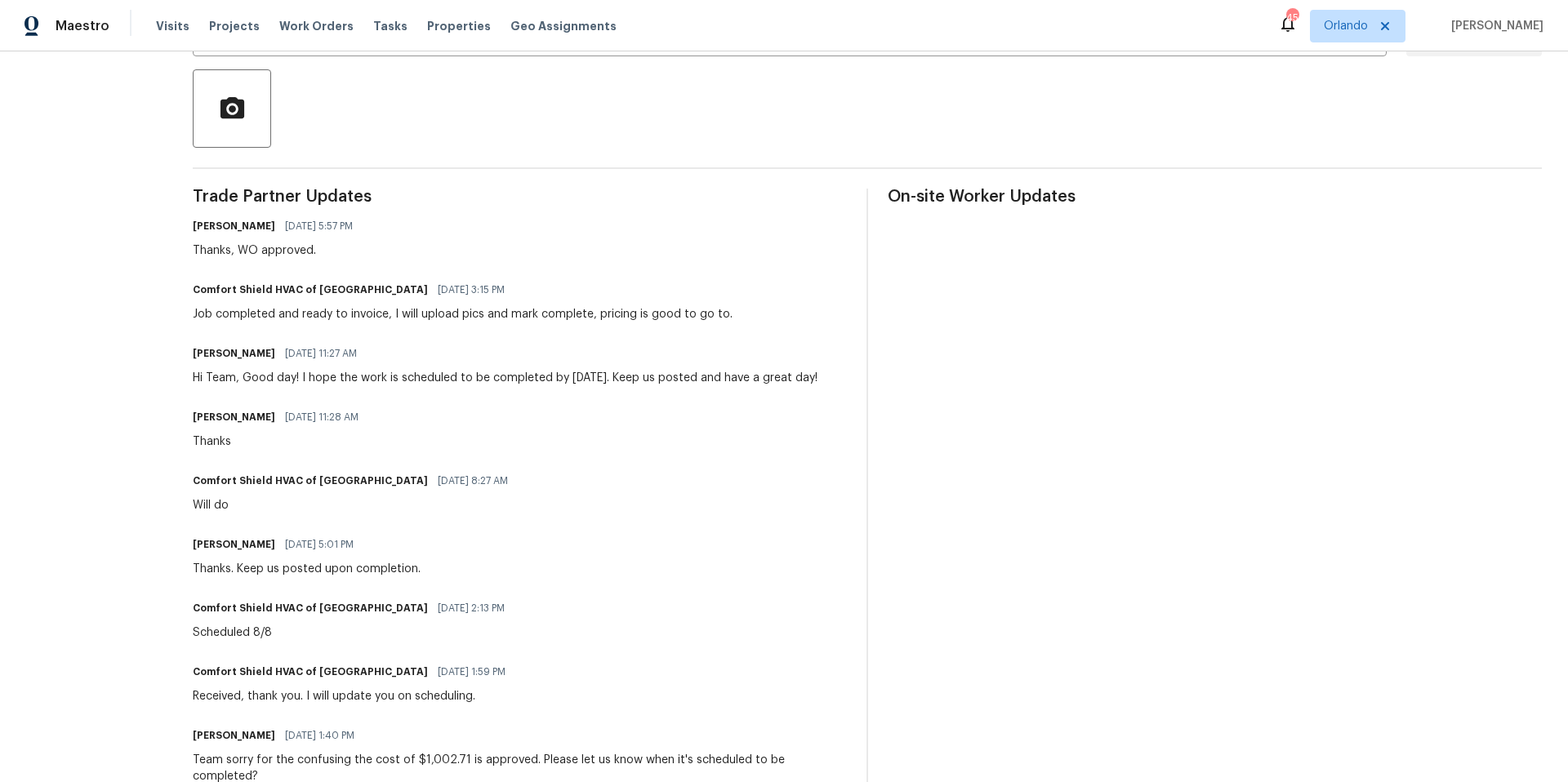
scroll to position [364, 0]
